Goal: Transaction & Acquisition: Subscribe to service/newsletter

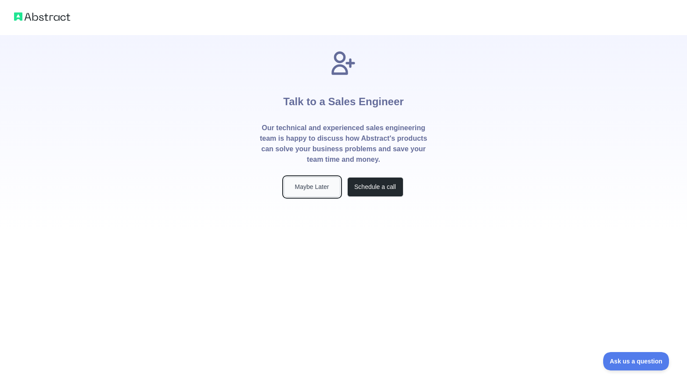
click at [320, 185] on button "Maybe Later" at bounding box center [312, 187] width 56 height 20
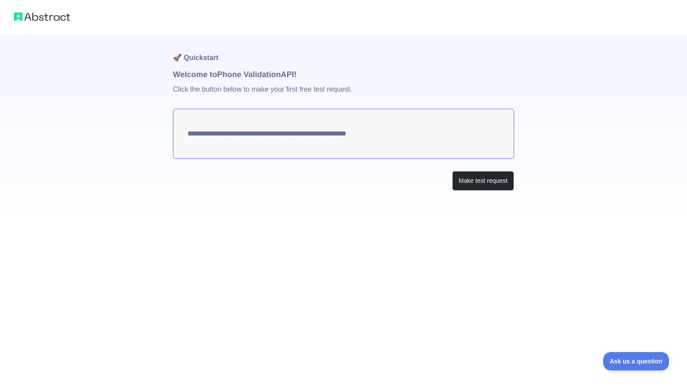
click at [382, 136] on textarea "**********" at bounding box center [343, 134] width 341 height 50
click at [487, 182] on button "Make test request" at bounding box center [483, 181] width 62 height 20
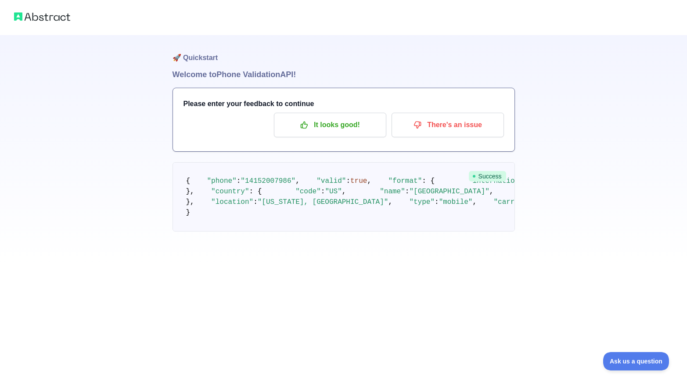
scroll to position [5, 0]
click at [342, 120] on p "It looks good!" at bounding box center [329, 125] width 99 height 15
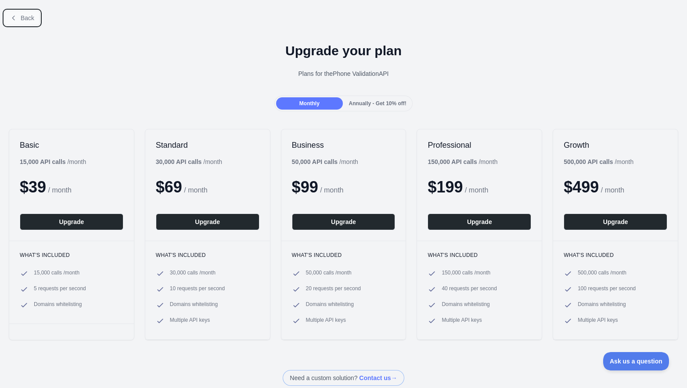
click at [27, 21] on button "Back" at bounding box center [22, 18] width 36 height 15
